Goal: Information Seeking & Learning: Compare options

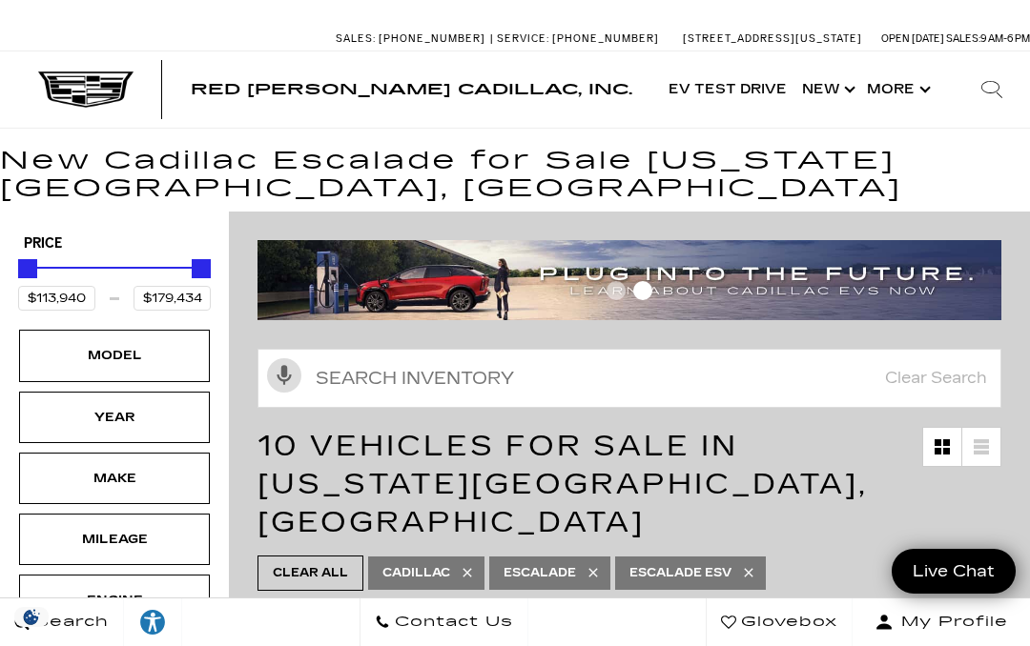
click at [121, 366] on div "Model" at bounding box center [114, 355] width 95 height 21
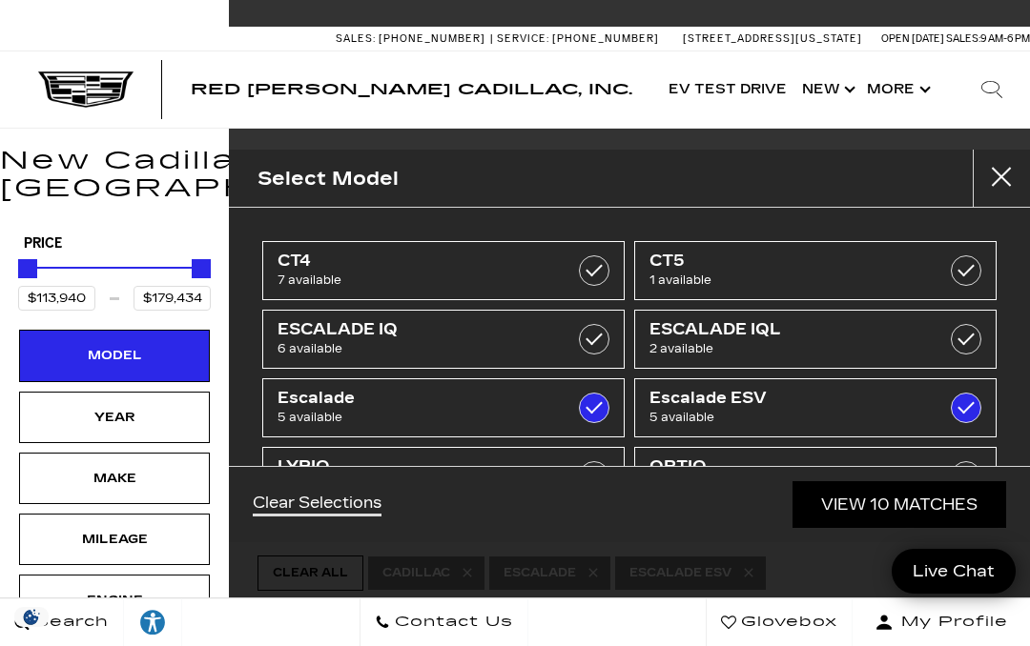
click at [328, 413] on span "5 available" at bounding box center [418, 417] width 282 height 19
type input "$118,829"
checkbox input "false"
click at [121, 426] on div "Year" at bounding box center [114, 417] width 95 height 21
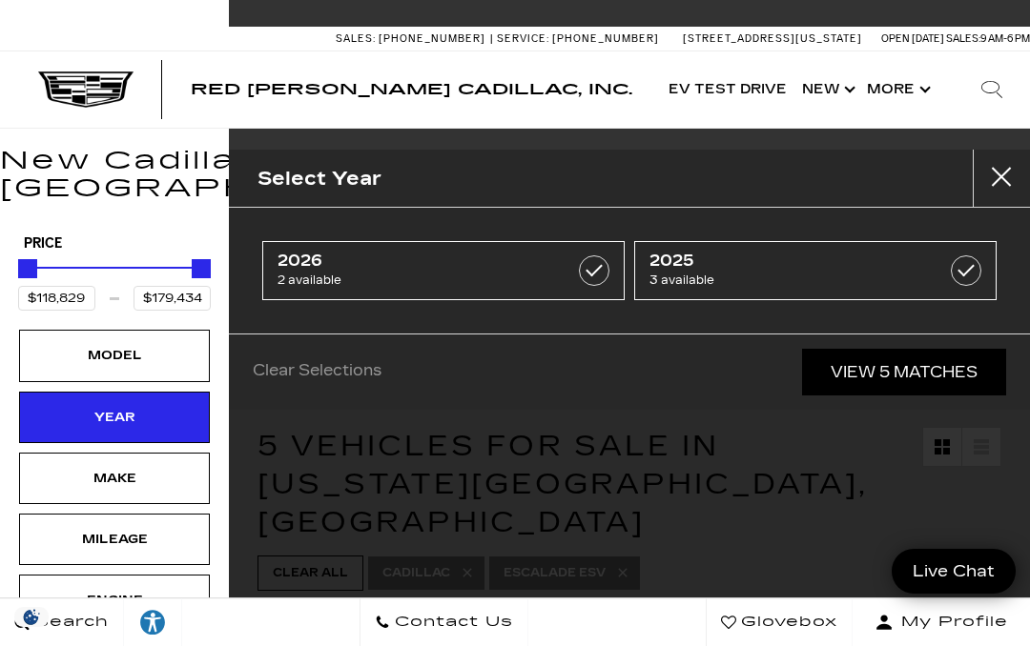
click at [342, 263] on span "2026" at bounding box center [418, 261] width 282 height 19
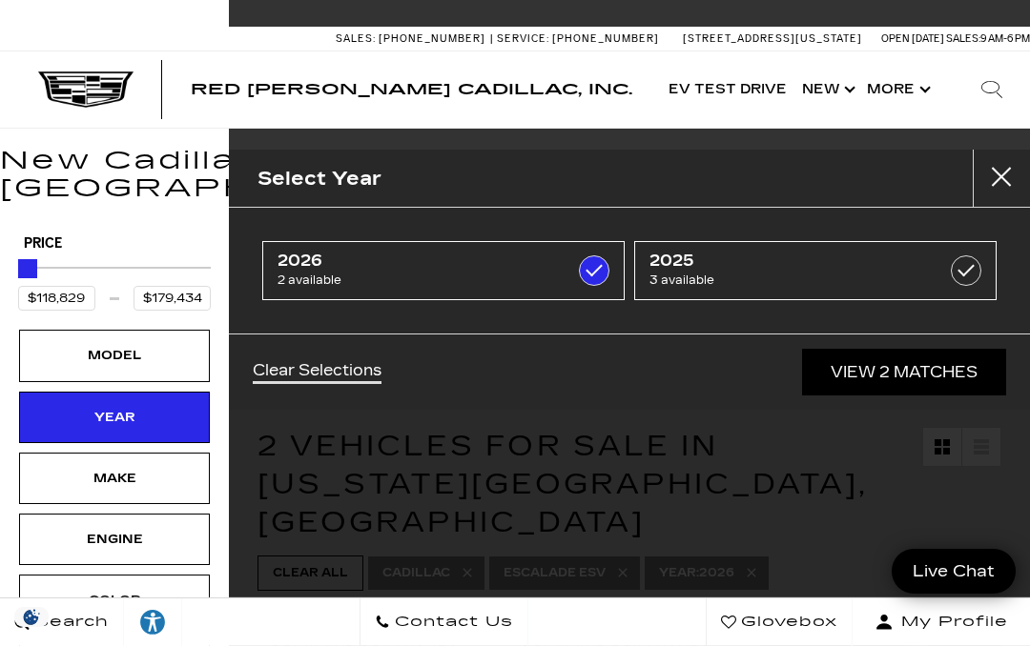
type input "$119,250"
checkbox input "true"
click at [403, 183] on div "Select Year" at bounding box center [629, 179] width 801 height 58
click at [411, 192] on div "Select Year" at bounding box center [629, 179] width 801 height 58
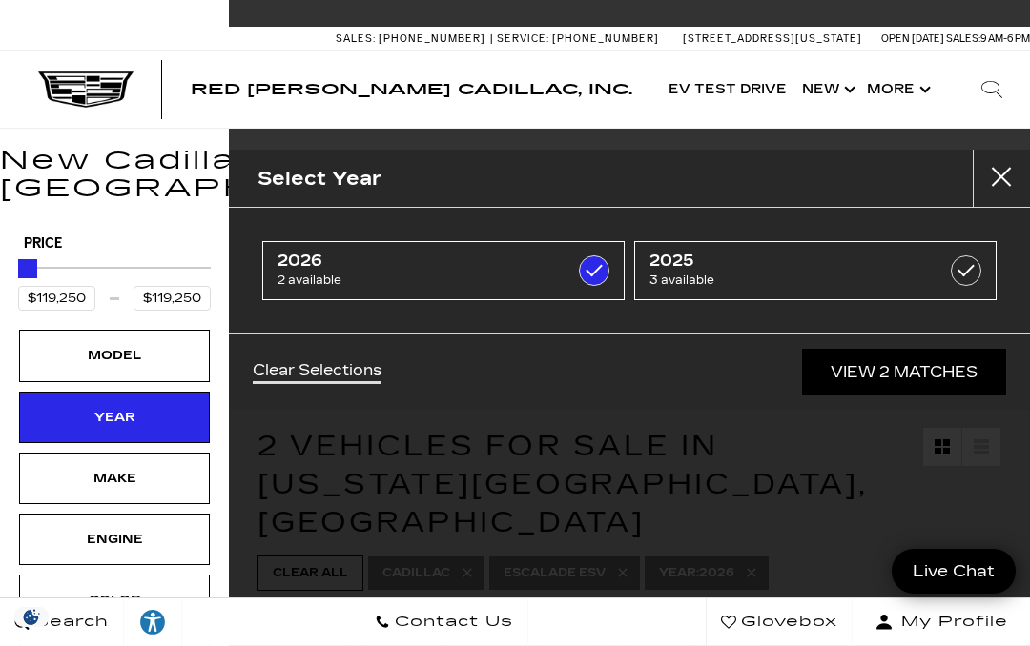
click at [601, 279] on label at bounding box center [594, 271] width 31 height 31
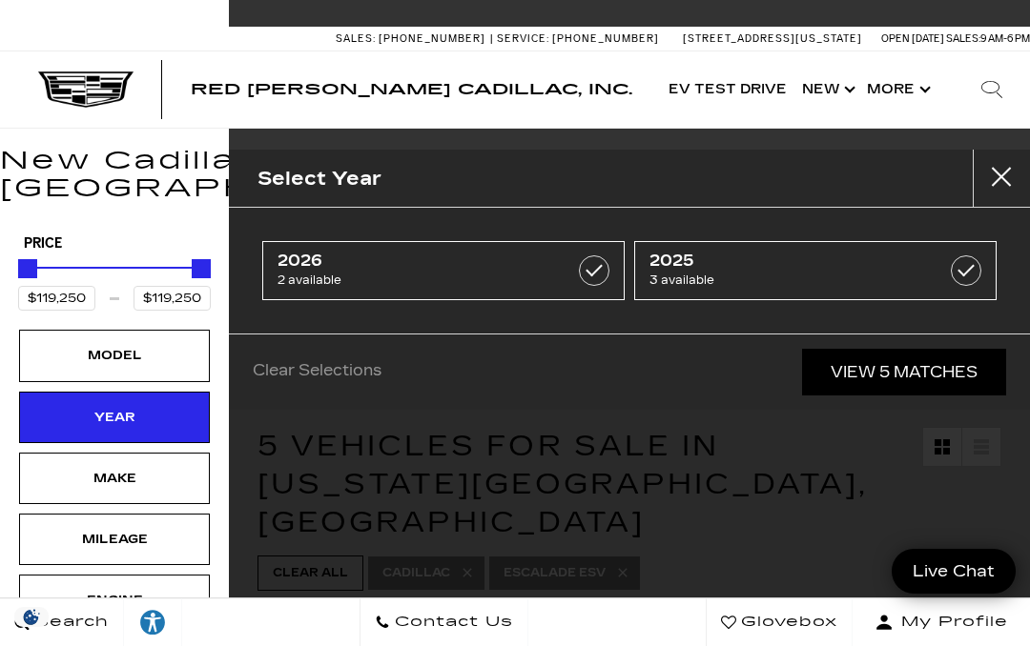
type input "$118,829"
type input "$179,434"
checkbox input "false"
click at [606, 278] on label at bounding box center [594, 271] width 31 height 31
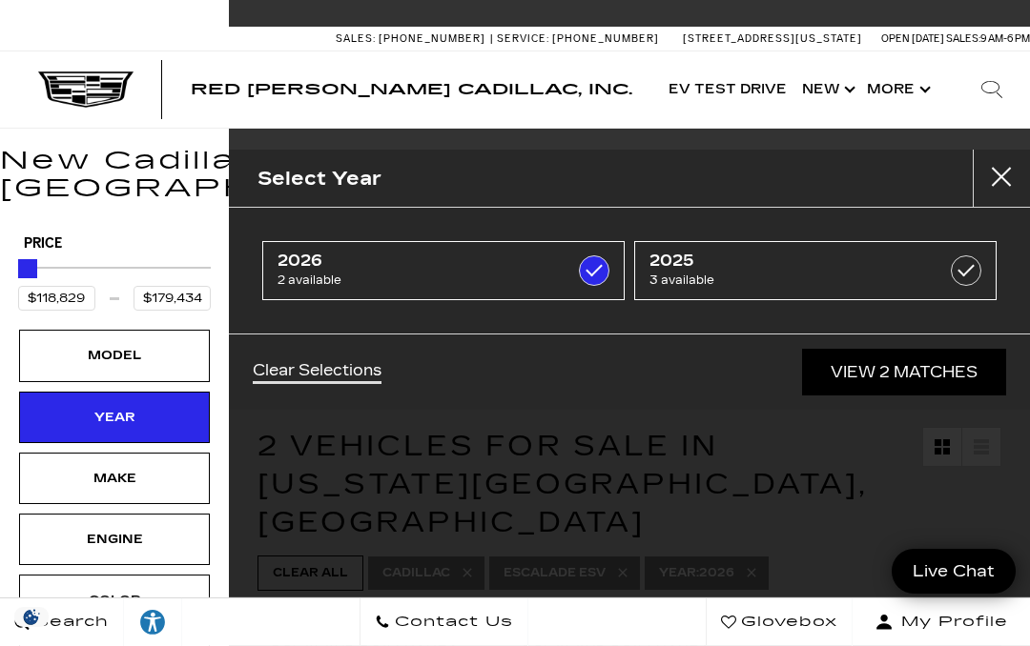
type input "$119,250"
checkbox input "true"
click at [895, 381] on link "View 2 Matches" at bounding box center [904, 372] width 204 height 47
